Goal: Check status

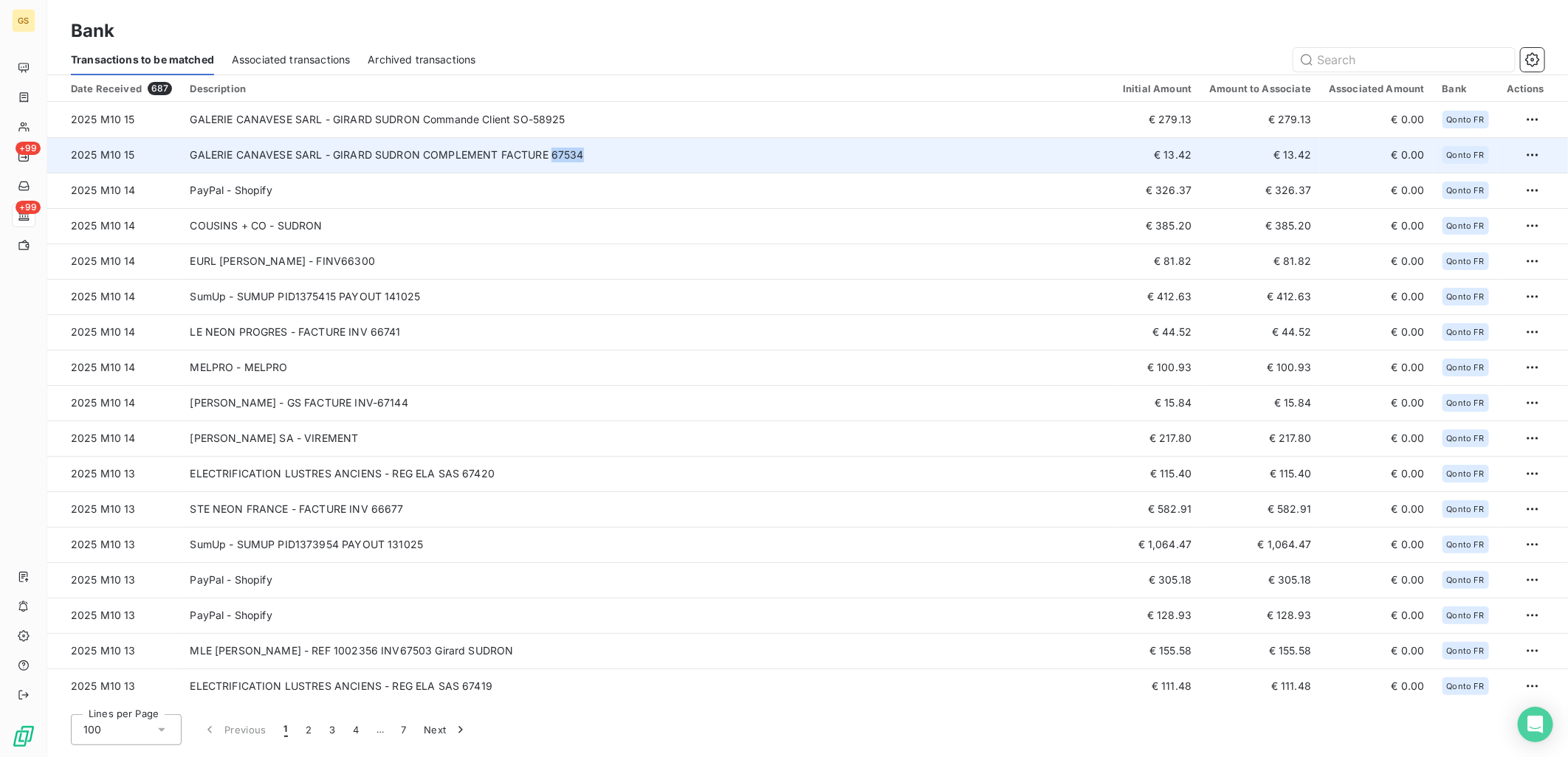
copy td "67534"
drag, startPoint x: 596, startPoint y: 154, endPoint x: 549, endPoint y: 158, distance: 47.2
click at [549, 158] on td "GALERIE CANAVESE SARL - GIRARD SUDRON COMPLEMENT FACTURE 67534" at bounding box center [647, 155] width 933 height 36
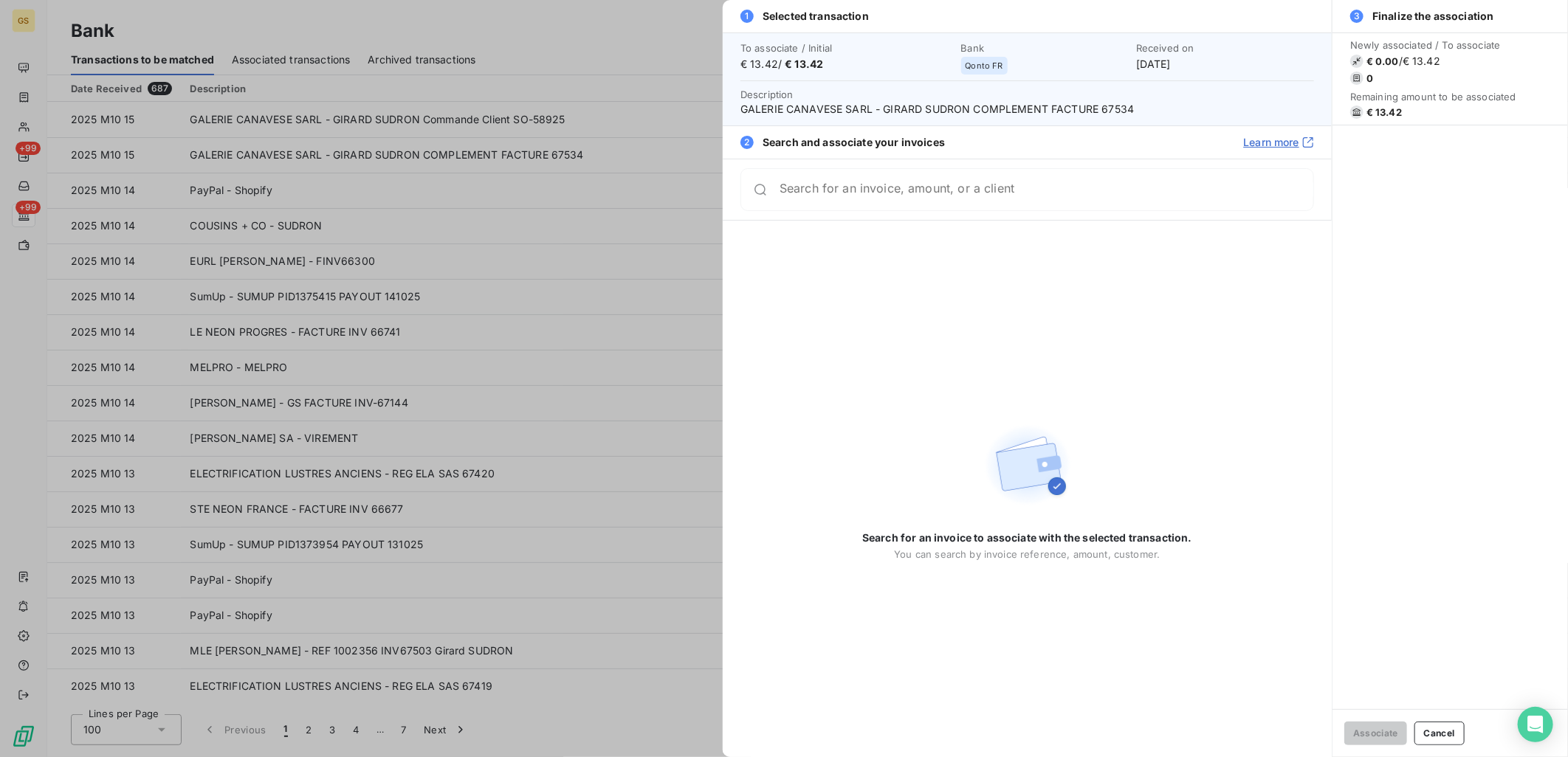
click at [1113, 111] on span "GALERIE CANAVESE SARL - GIRARD SUDRON COMPLEMENT FACTURE 67534" at bounding box center [1027, 108] width 574 height 15
copy span "67534"
click at [471, 173] on div at bounding box center [784, 378] width 1568 height 757
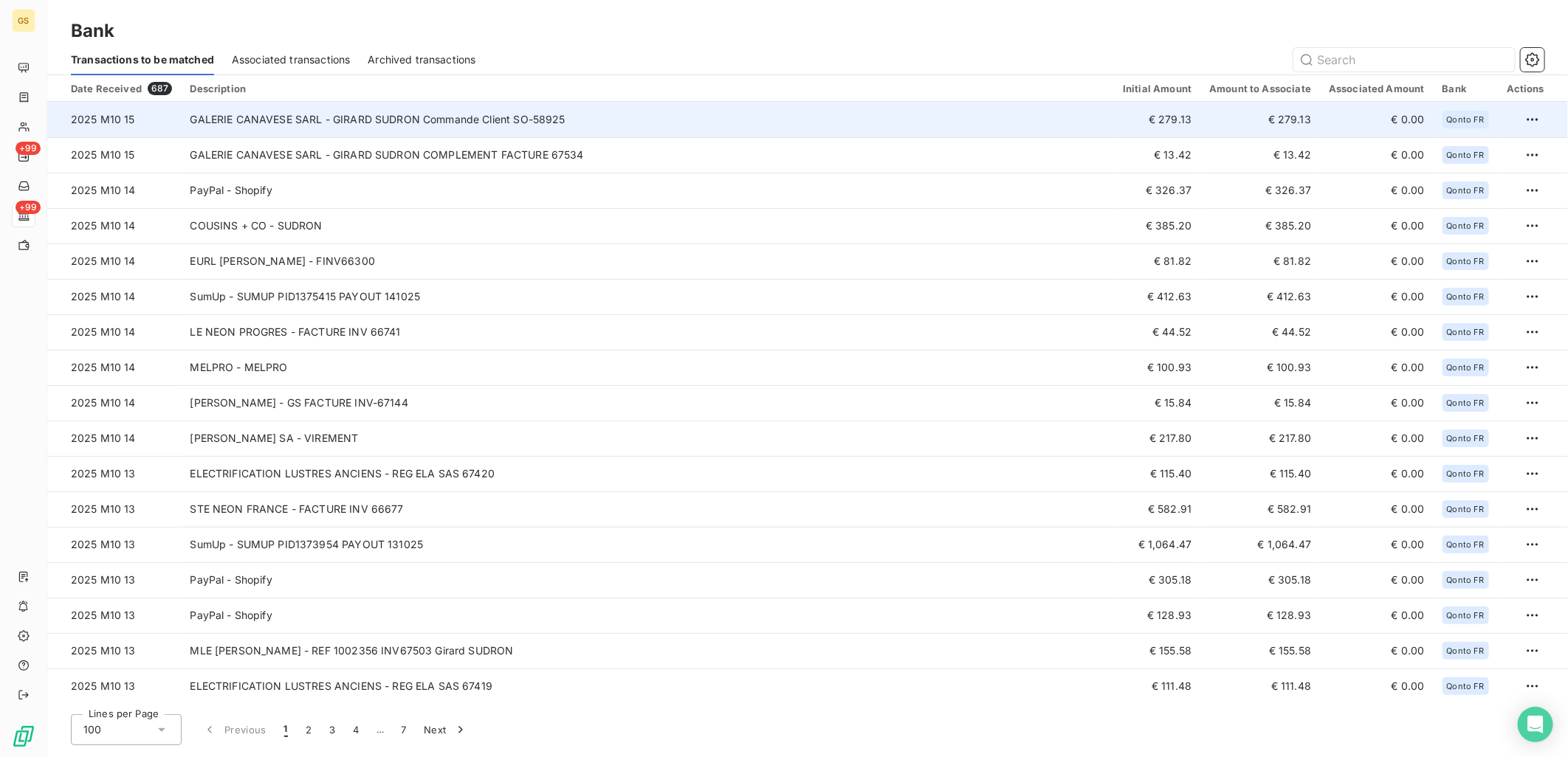
drag, startPoint x: 563, startPoint y: 120, endPoint x: 587, endPoint y: 121, distance: 24.0
click at [587, 121] on td "GALERIE CANAVESE SARL - GIRARD SUDRON Commande Client SO-58925" at bounding box center [647, 119] width 933 height 36
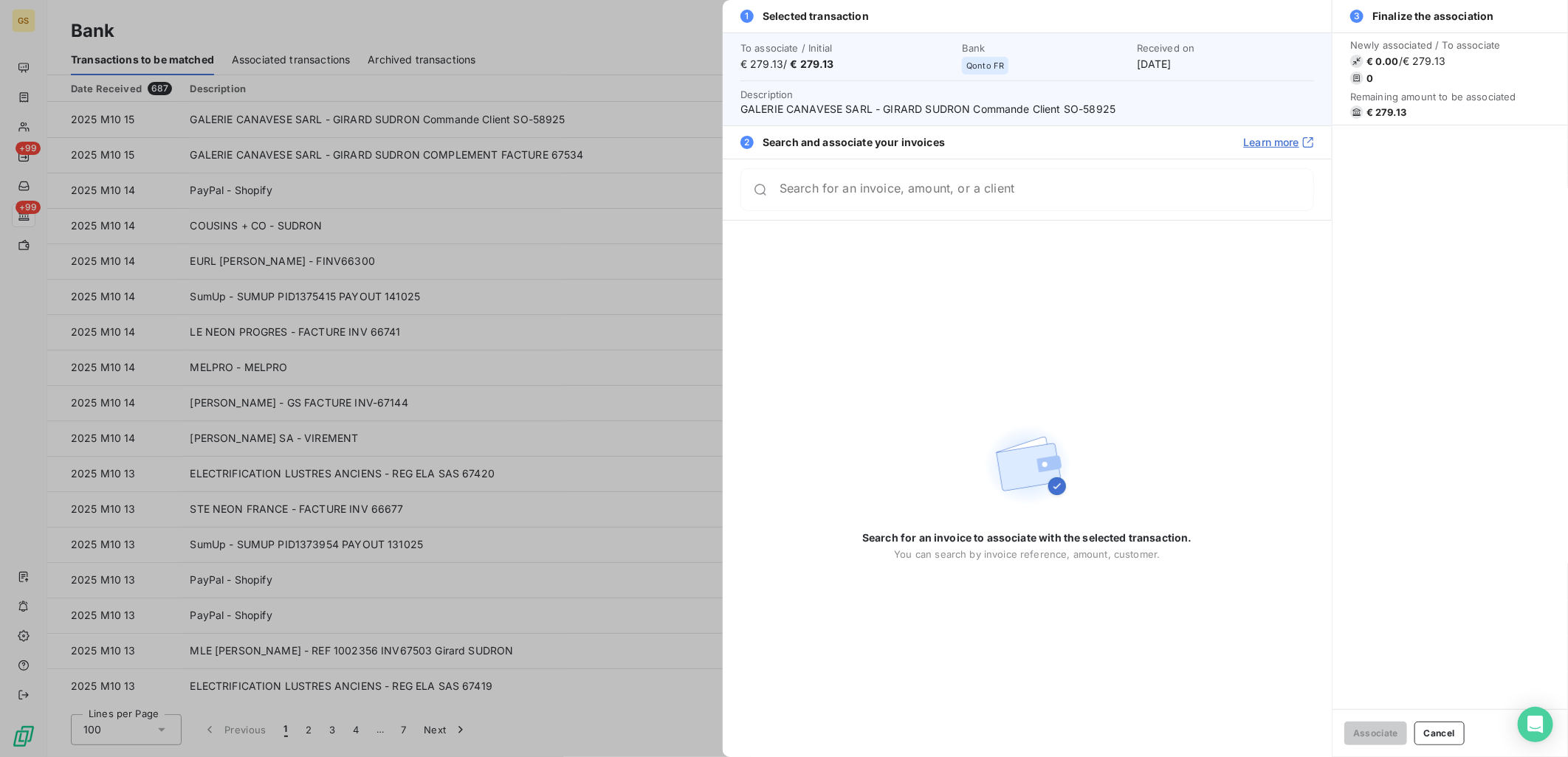
click at [527, 181] on div at bounding box center [784, 378] width 1568 height 757
